Goal: Task Accomplishment & Management: Use online tool/utility

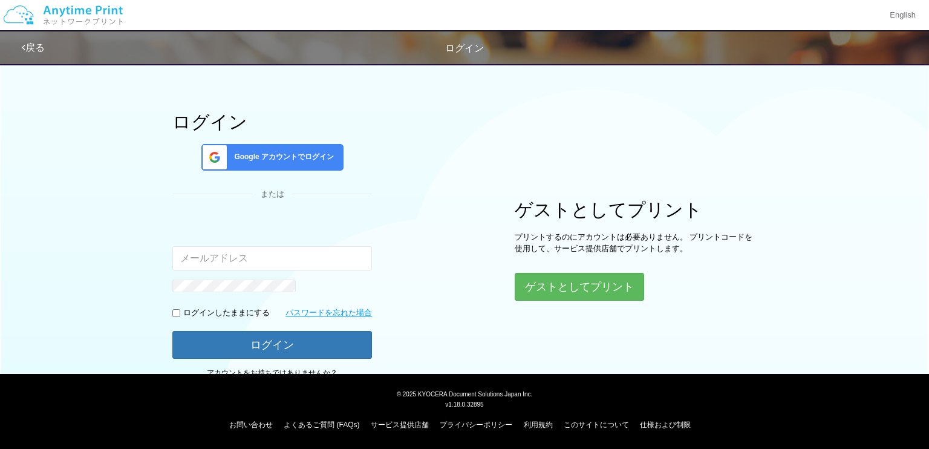
scroll to position [296, 0]
type input "[EMAIL_ADDRESS][DOMAIN_NAME]"
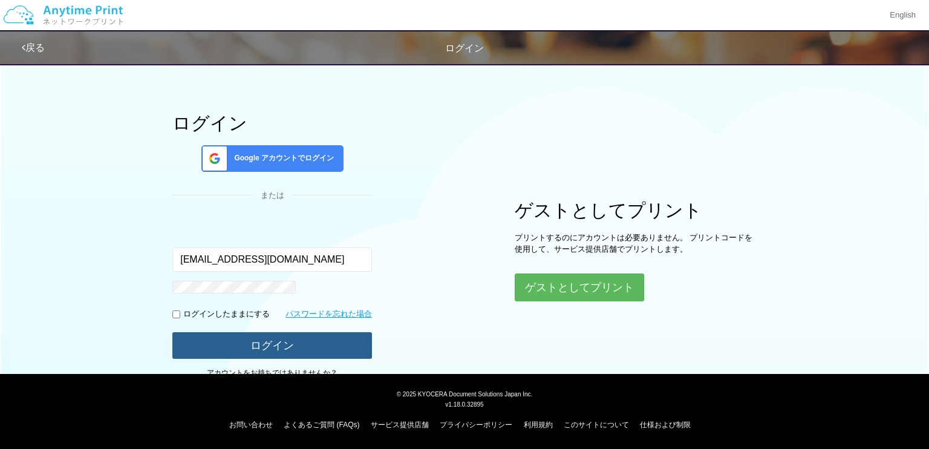
click at [372, 332] on button "ログイン" at bounding box center [272, 345] width 200 height 27
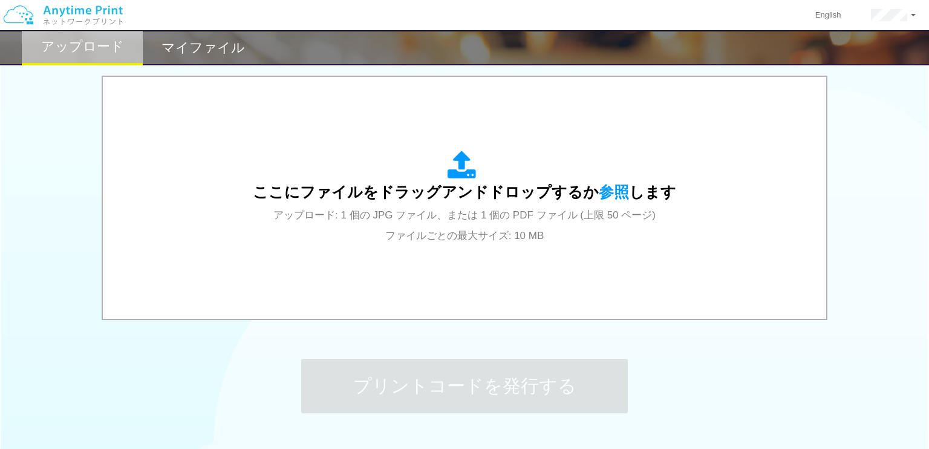
scroll to position [406, 0]
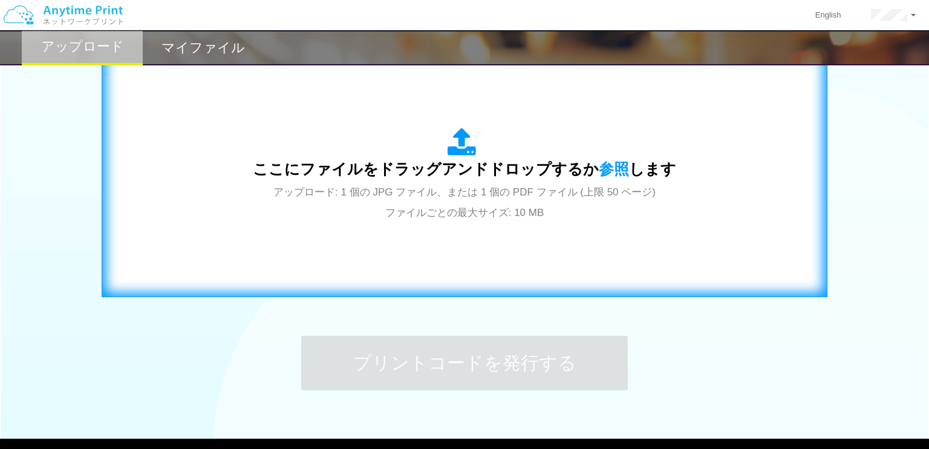
click at [372, 184] on div "ここにファイルをドラッグアンドドロップするか 参照 します アップロード: 1 個の JPG ファイル、または 1 個の PDF ファイル (上限 50 ペー…" at bounding box center [464, 175] width 423 height 94
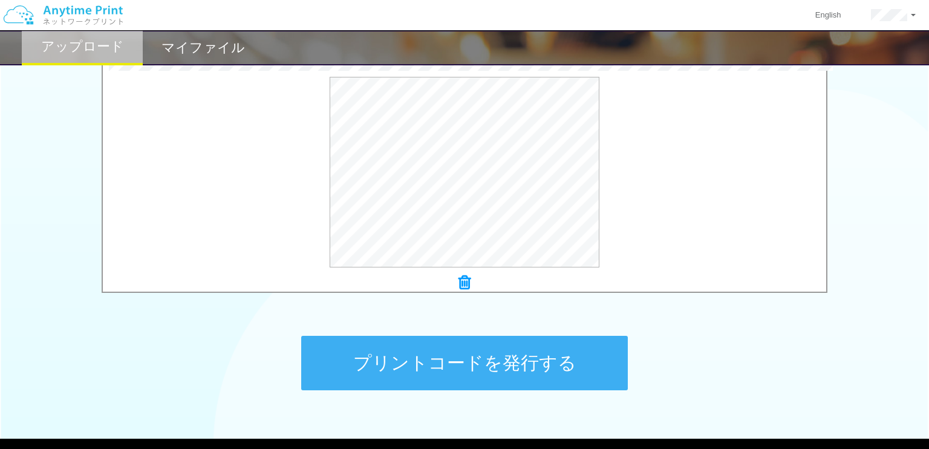
click at [487, 358] on button "プリントコードを発行する" at bounding box center [464, 363] width 327 height 54
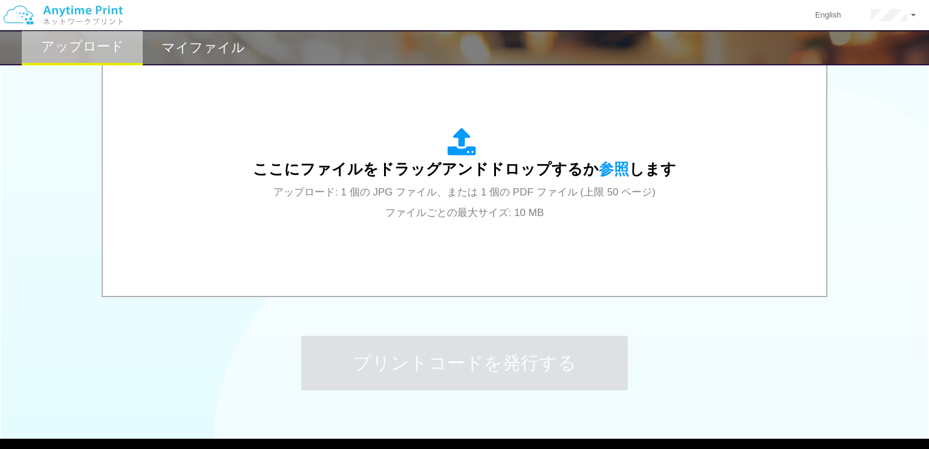
scroll to position [0, 0]
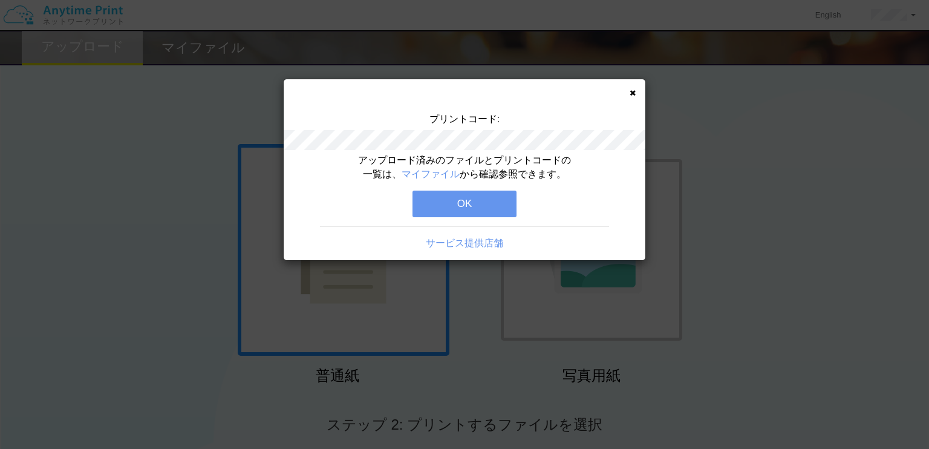
click at [475, 201] on button "OK" at bounding box center [464, 203] width 104 height 27
